Goal: Task Accomplishment & Management: Use online tool/utility

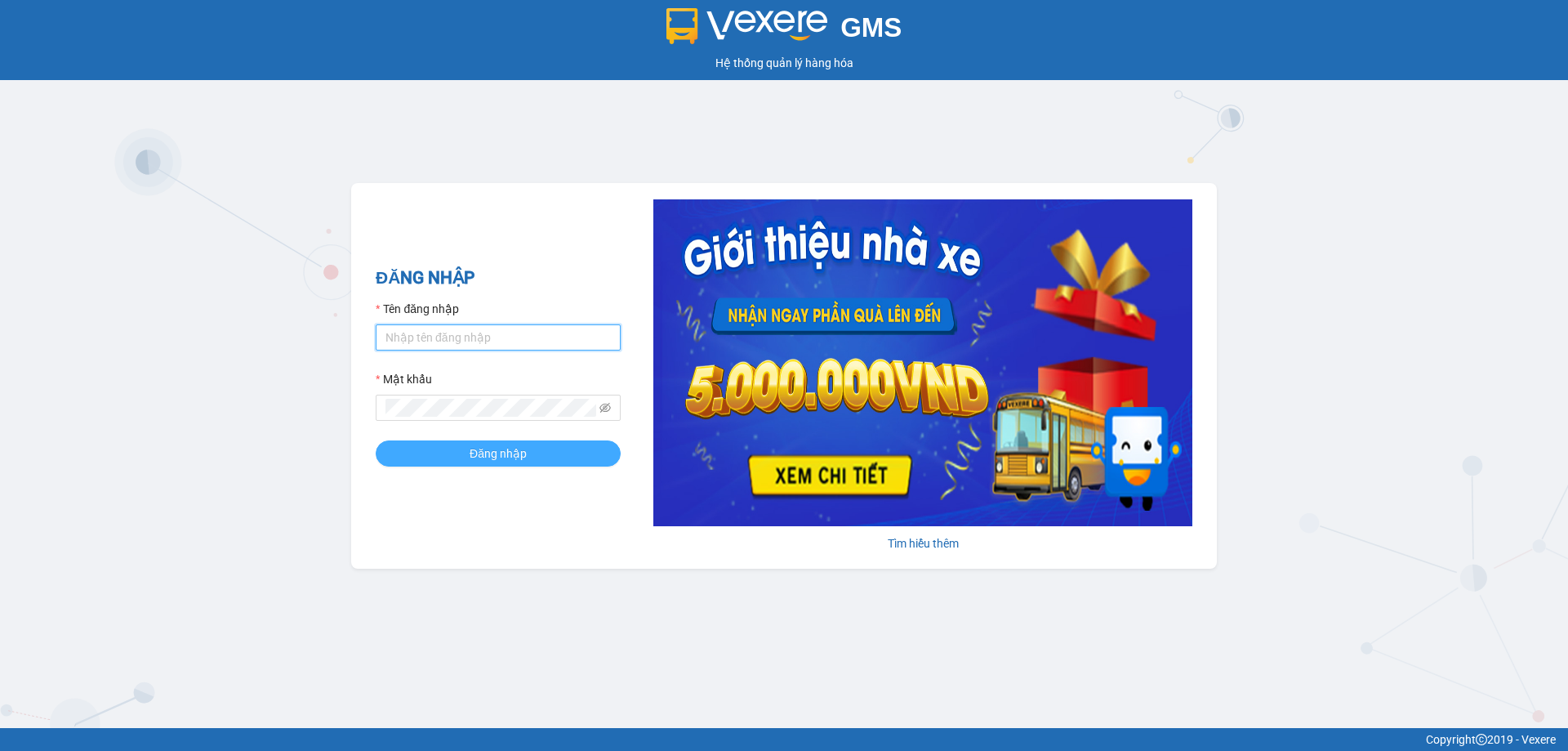
type input "diemthuy.vulinh"
click at [455, 455] on button "Đăng nhập" at bounding box center [497, 453] width 245 height 26
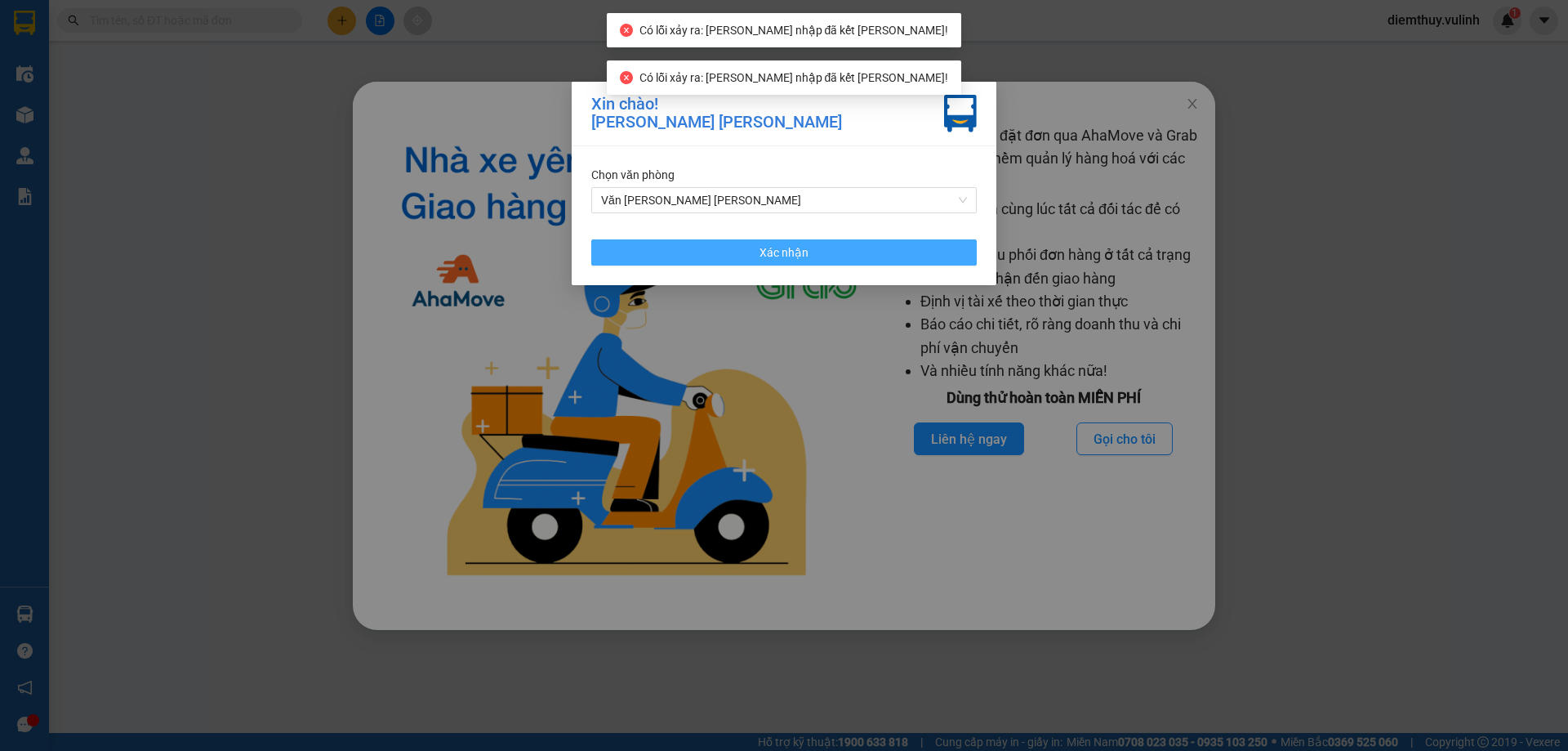
click at [778, 250] on span "Xác nhận" at bounding box center [784, 253] width 49 height 18
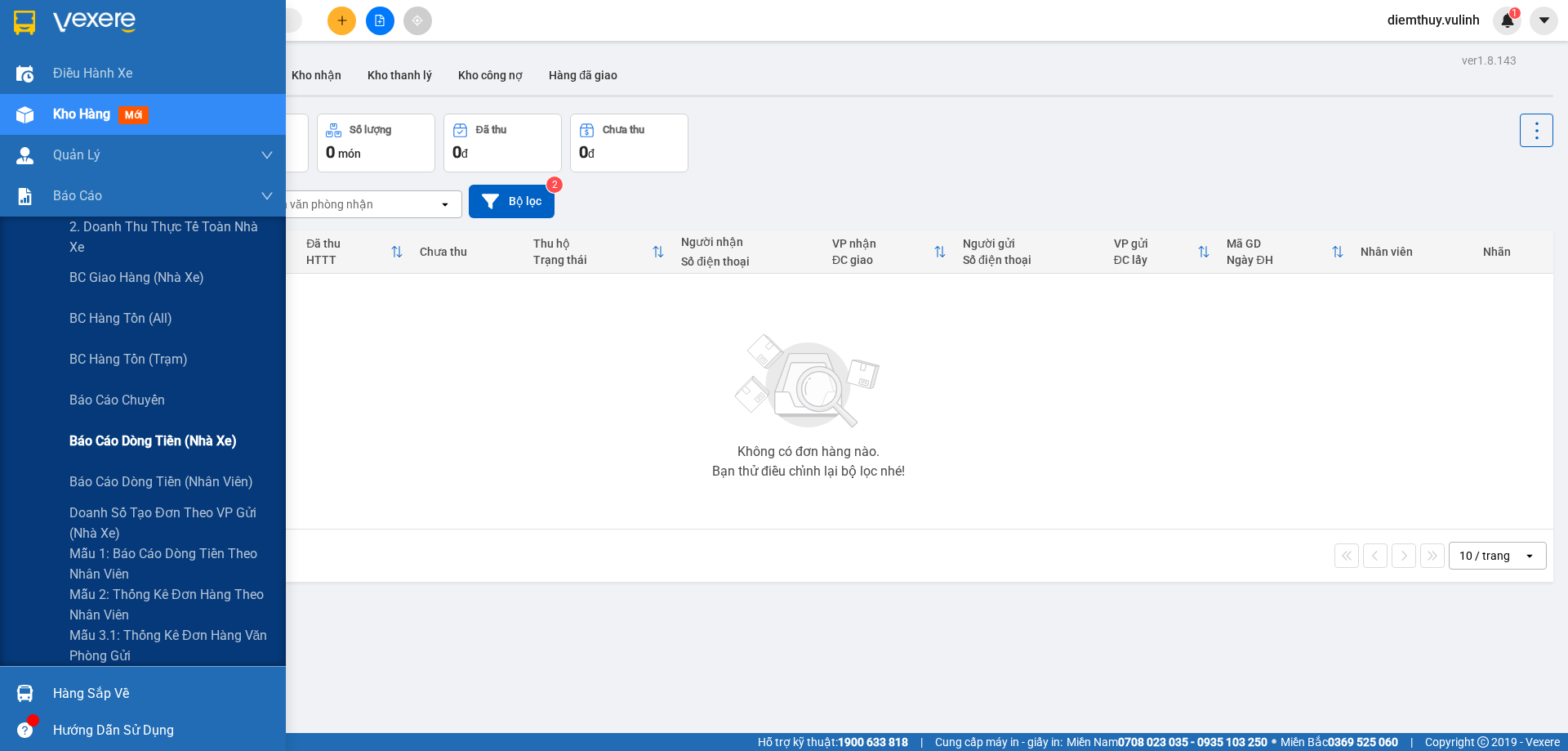
click at [158, 444] on span "Báo cáo dòng tiền (nhà xe)" at bounding box center [153, 440] width 167 height 20
